Goal: Transaction & Acquisition: Subscribe to service/newsletter

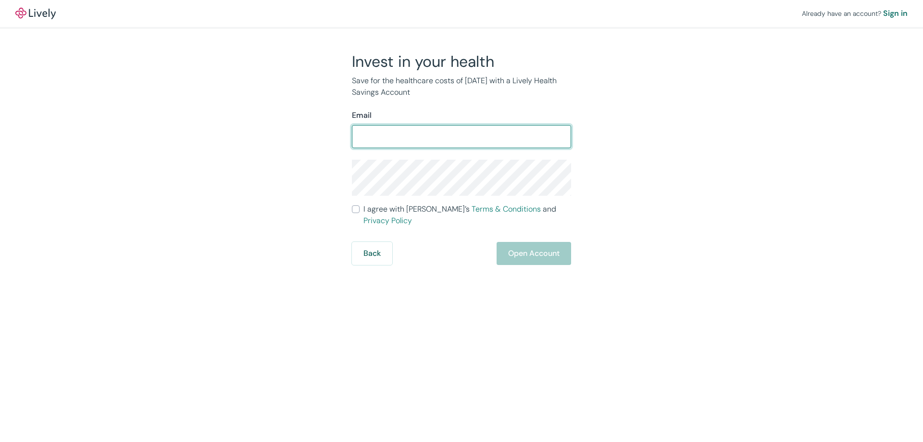
type input "[EMAIL_ADDRESS][DOMAIN_NAME]"
click at [401, 136] on input "[EMAIL_ADDRESS][DOMAIN_NAME]" at bounding box center [461, 136] width 219 height 19
click at [730, 222] on div "Already have an account? Sign in Invest in your health Save for the healthcare …" at bounding box center [461, 132] width 923 height 265
click at [363, 213] on label "I agree with Lively’s Terms & Conditions and Privacy Policy" at bounding box center [461, 214] width 219 height 23
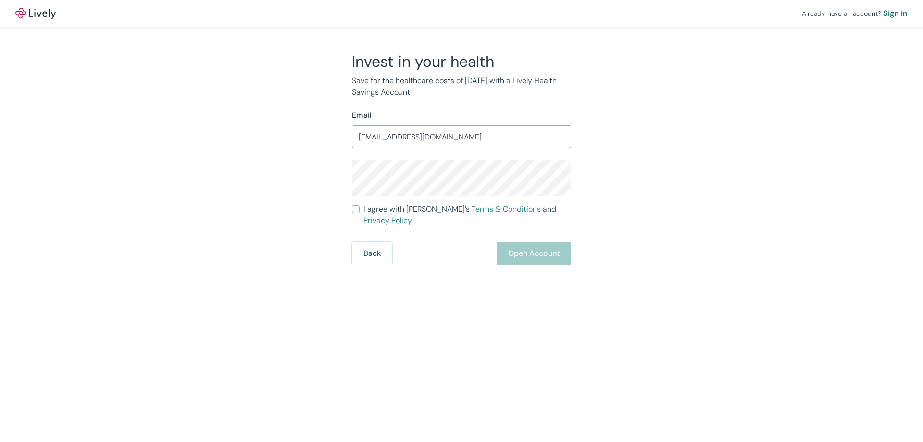
click at [360, 213] on input "I agree with Lively’s Terms & Conditions and Privacy Policy" at bounding box center [356, 209] width 8 height 8
checkbox input "true"
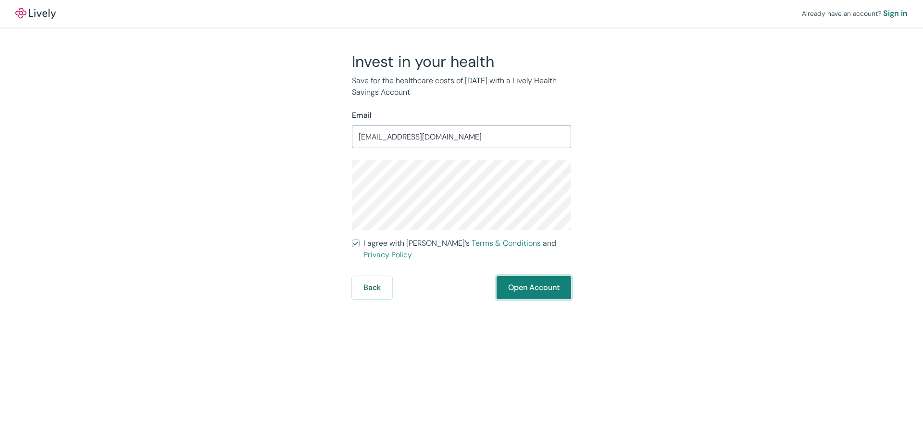
click at [537, 276] on button "Open Account" at bounding box center [534, 287] width 75 height 23
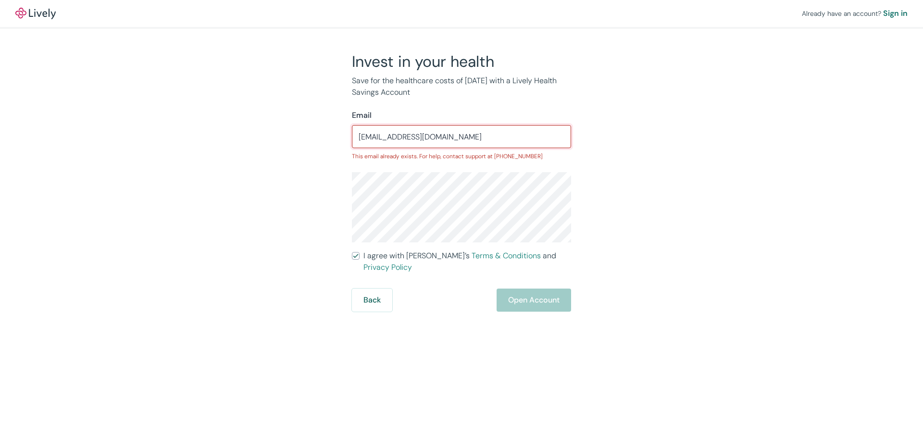
click at [463, 138] on input "[EMAIL_ADDRESS][DOMAIN_NAME]" at bounding box center [461, 136] width 219 height 19
click at [725, 86] on div "Already have an account? Sign in Invest in your health Save for the healthcare …" at bounding box center [461, 156] width 923 height 312
